Goal: Information Seeking & Learning: Learn about a topic

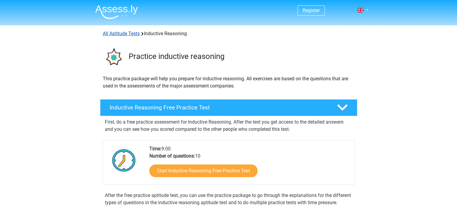
click at [132, 35] on link "All Aptitude Tests" at bounding box center [121, 34] width 37 height 6
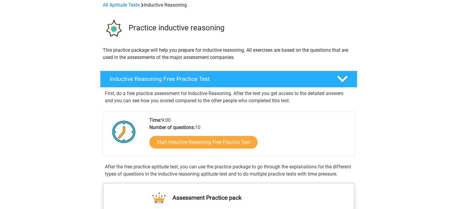
scroll to position [30, 0]
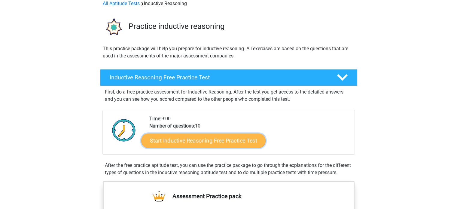
click at [200, 137] on link "Start Inductive Reasoning Free Practice Test" at bounding box center [203, 140] width 125 height 14
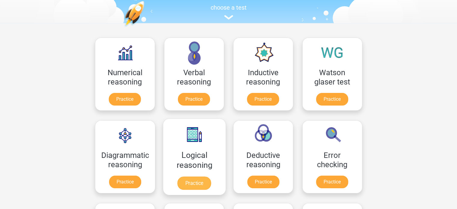
scroll to position [96, 0]
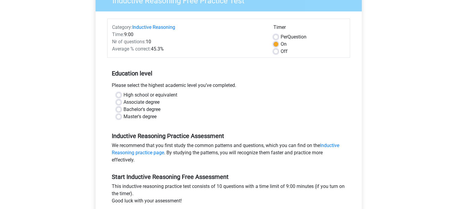
scroll to position [60, 0]
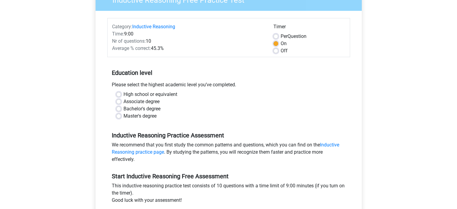
click at [124, 94] on label "High school or equivalent" at bounding box center [151, 94] width 54 height 7
click at [121, 94] on input "High school or equivalent" at bounding box center [118, 94] width 5 height 6
radio input "true"
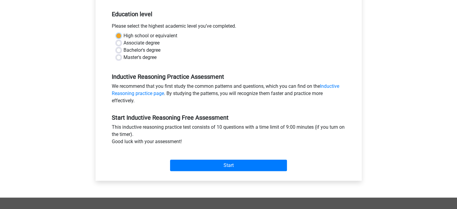
scroll to position [120, 0]
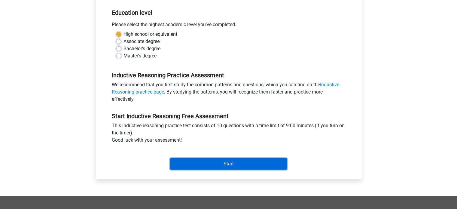
click at [213, 163] on input "Start" at bounding box center [228, 163] width 117 height 11
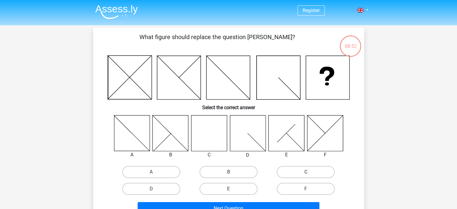
click at [293, 174] on label "C" at bounding box center [306, 172] width 58 height 12
click at [306, 174] on input "C" at bounding box center [308, 174] width 4 height 4
radio input "true"
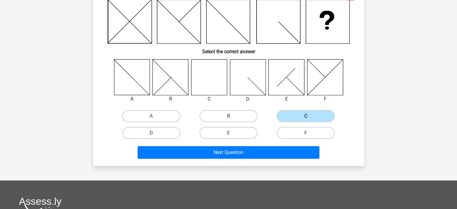
scroll to position [60, 0]
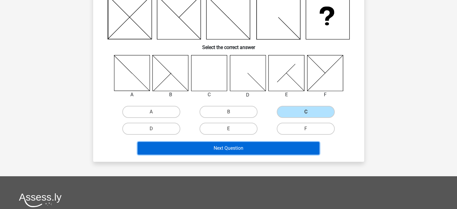
click at [230, 151] on button "Next Question" at bounding box center [229, 148] width 182 height 13
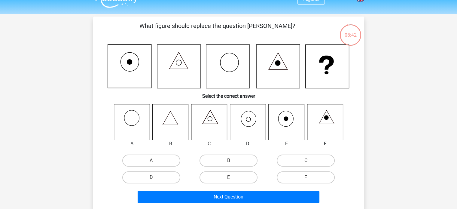
scroll to position [30, 0]
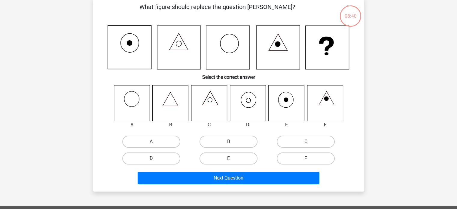
click at [170, 160] on label "D" at bounding box center [151, 158] width 58 height 12
click at [155, 160] on input "D" at bounding box center [153, 161] width 4 height 4
radio input "true"
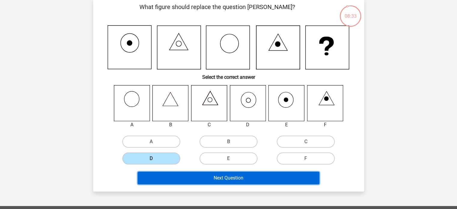
click at [229, 179] on button "Next Question" at bounding box center [229, 178] width 182 height 13
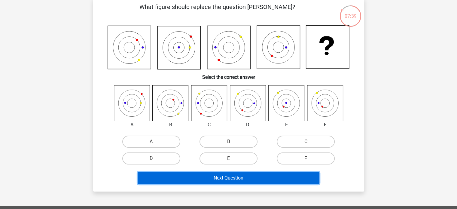
click at [223, 175] on button "Next Question" at bounding box center [229, 178] width 182 height 13
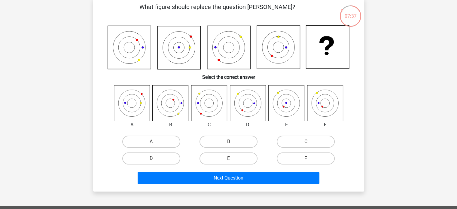
drag, startPoint x: 192, startPoint y: 130, endPoint x: 174, endPoint y: 133, distance: 18.9
click at [192, 130] on div "A B C D E F" at bounding box center [229, 126] width 252 height 82
click at [170, 143] on label "A" at bounding box center [151, 142] width 58 height 12
click at [155, 143] on input "A" at bounding box center [153, 144] width 4 height 4
radio input "true"
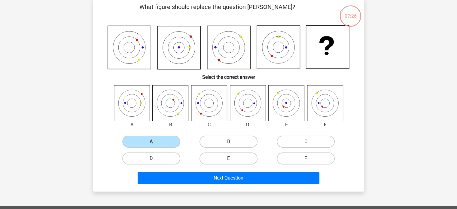
click at [226, 155] on label "E" at bounding box center [229, 158] width 58 height 12
click at [229, 159] on input "E" at bounding box center [231, 161] width 4 height 4
radio input "true"
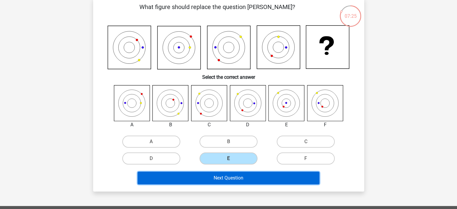
click at [239, 179] on button "Next Question" at bounding box center [229, 178] width 182 height 13
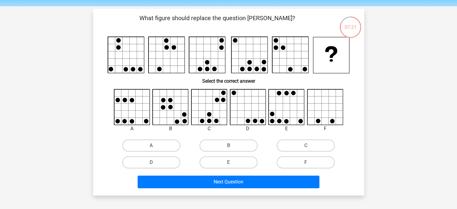
scroll to position [0, 0]
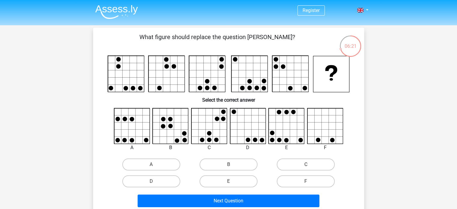
click at [289, 167] on label "C" at bounding box center [306, 165] width 58 height 12
click at [306, 167] on input "C" at bounding box center [308, 167] width 4 height 4
radio input "true"
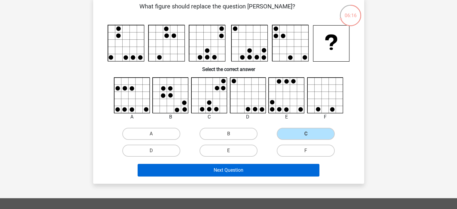
scroll to position [30, 0]
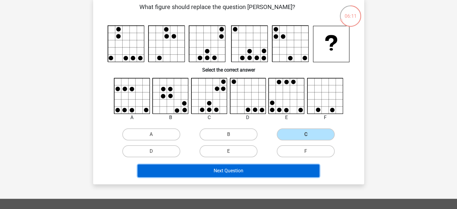
click at [254, 175] on button "Next Question" at bounding box center [229, 171] width 182 height 13
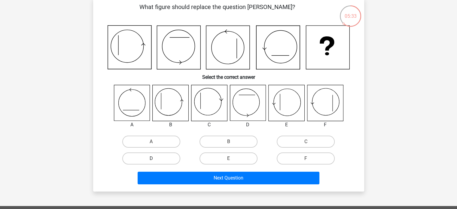
click at [168, 159] on label "D" at bounding box center [151, 158] width 58 height 12
click at [155, 159] on input "D" at bounding box center [153, 161] width 4 height 4
radio input "true"
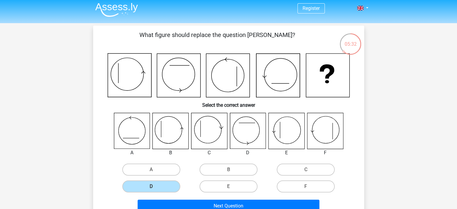
scroll to position [0, 0]
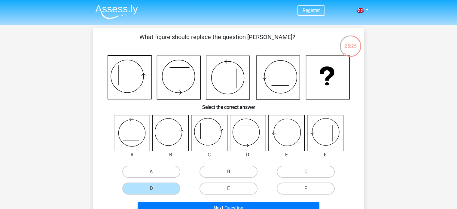
click at [242, 171] on label "B" at bounding box center [229, 172] width 58 height 12
click at [232, 172] on input "B" at bounding box center [231, 174] width 4 height 4
radio input "true"
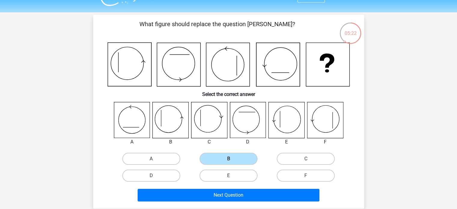
scroll to position [30, 0]
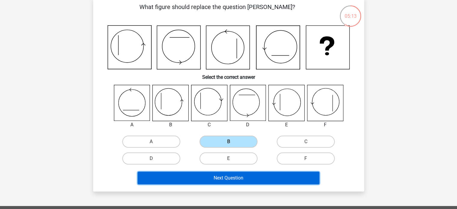
click at [210, 178] on button "Next Question" at bounding box center [229, 178] width 182 height 13
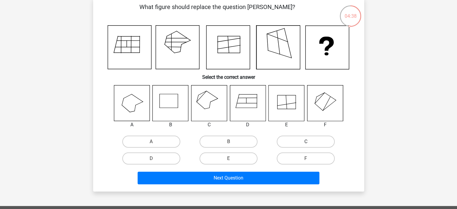
click at [297, 141] on label "C" at bounding box center [306, 142] width 58 height 12
click at [306, 142] on input "C" at bounding box center [308, 144] width 4 height 4
radio input "true"
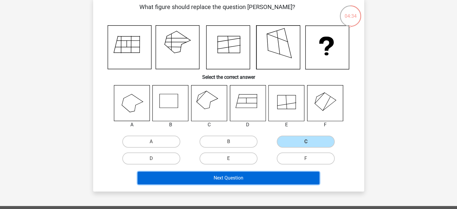
click at [254, 181] on button "Next Question" at bounding box center [229, 178] width 182 height 13
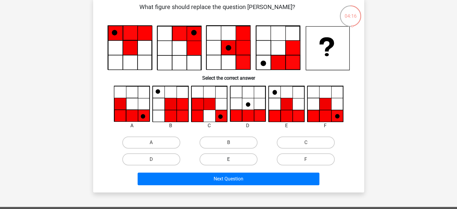
click at [233, 159] on label "E" at bounding box center [229, 159] width 58 height 12
click at [232, 159] on input "E" at bounding box center [231, 161] width 4 height 4
radio input "true"
drag, startPoint x: 299, startPoint y: 159, endPoint x: 350, endPoint y: 124, distance: 62.3
click at [299, 159] on label "F" at bounding box center [306, 159] width 58 height 12
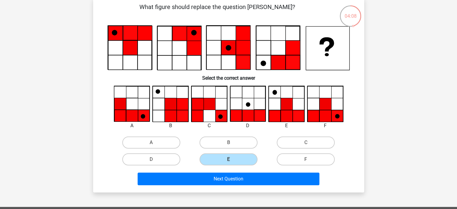
click at [306, 159] on input "F" at bounding box center [308, 161] width 4 height 4
radio input "true"
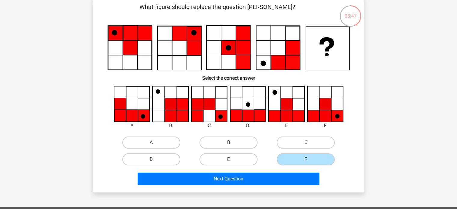
click at [223, 159] on label "E" at bounding box center [229, 159] width 58 height 12
click at [229, 159] on input "E" at bounding box center [231, 161] width 4 height 4
radio input "true"
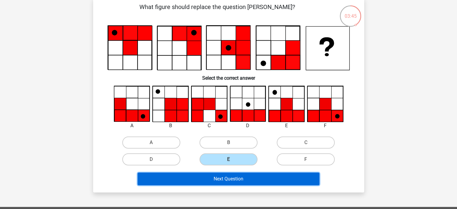
click at [261, 180] on button "Next Question" at bounding box center [229, 179] width 182 height 13
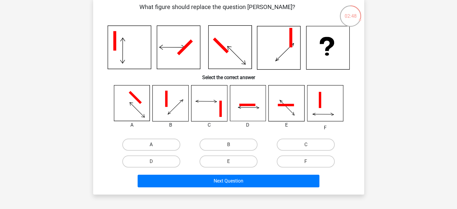
click at [166, 145] on label "A" at bounding box center [151, 145] width 58 height 12
click at [155, 145] on input "A" at bounding box center [153, 147] width 4 height 4
radio input "true"
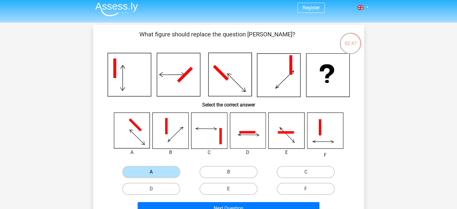
scroll to position [0, 0]
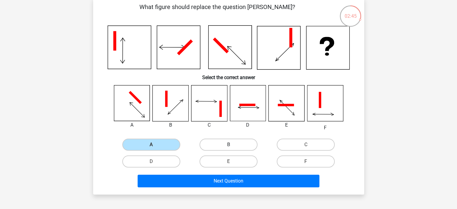
click at [242, 141] on label "B" at bounding box center [229, 145] width 58 height 12
click at [232, 145] on input "B" at bounding box center [231, 147] width 4 height 4
radio input "true"
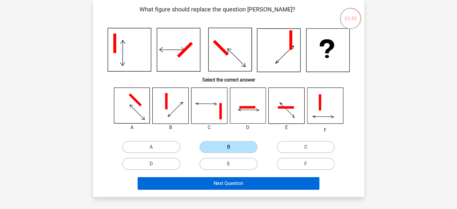
scroll to position [30, 0]
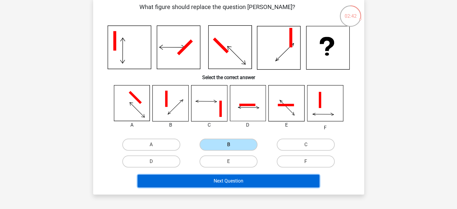
click at [232, 181] on button "Next Question" at bounding box center [229, 181] width 182 height 13
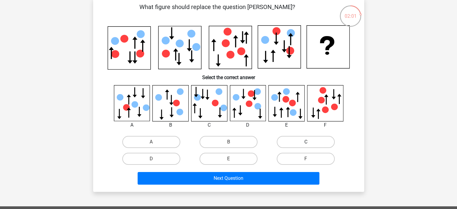
click at [307, 139] on label "C" at bounding box center [306, 142] width 58 height 12
click at [307, 142] on input "C" at bounding box center [308, 144] width 4 height 4
radio input "true"
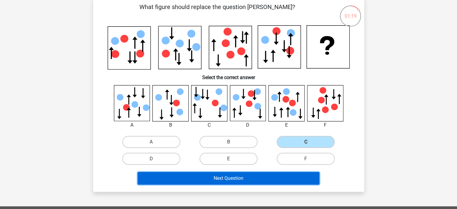
click at [206, 180] on button "Next Question" at bounding box center [229, 178] width 182 height 13
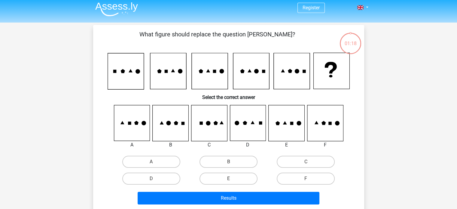
scroll to position [0, 0]
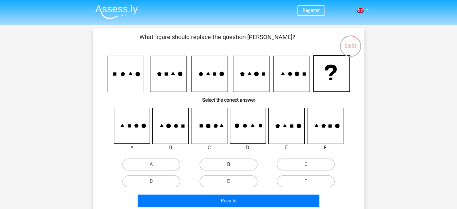
click at [224, 166] on label "B" at bounding box center [229, 165] width 58 height 12
click at [229, 166] on input "B" at bounding box center [231, 167] width 4 height 4
radio input "true"
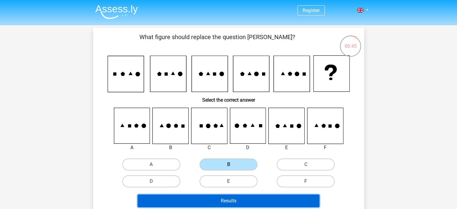
click at [237, 204] on button "Results" at bounding box center [229, 201] width 182 height 13
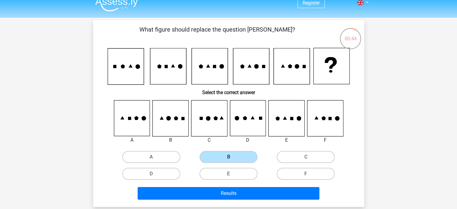
scroll to position [30, 0]
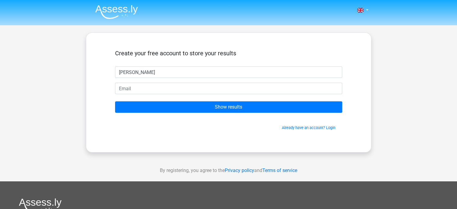
type input "[PERSON_NAME]"
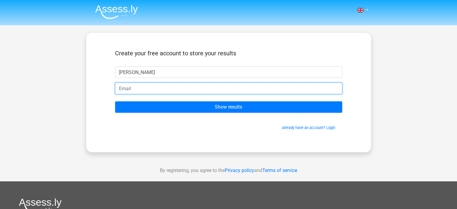
click at [242, 85] on input "email" at bounding box center [228, 88] width 227 height 11
type input "mracancoj@gmail.com"
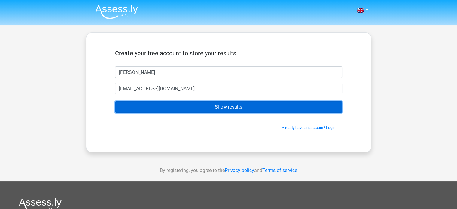
click at [222, 112] on input "Show results" at bounding box center [228, 106] width 227 height 11
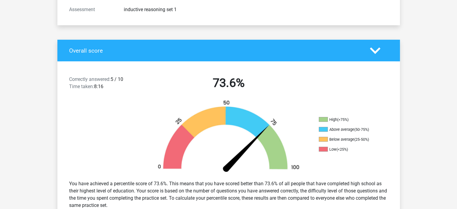
scroll to position [90, 0]
